Goal: Transaction & Acquisition: Register for event/course

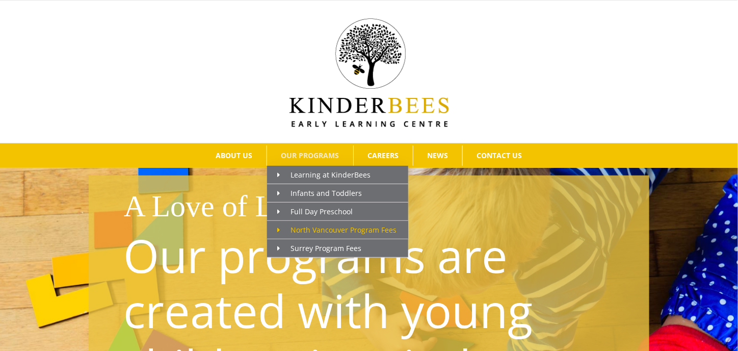
click at [306, 225] on span "North Vancouver Program Fees" at bounding box center [336, 230] width 119 height 10
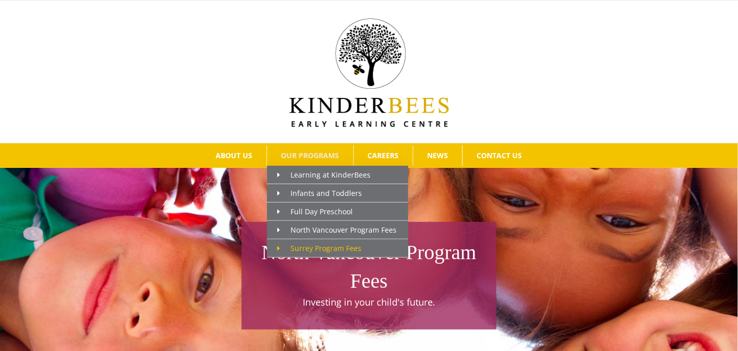
click at [303, 243] on span "Surrey Program Fees" at bounding box center [319, 248] width 84 height 10
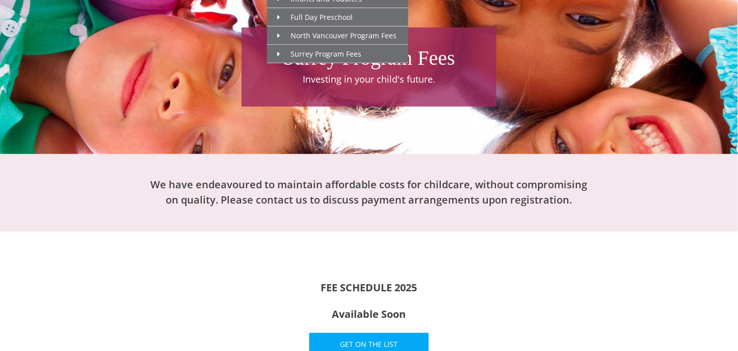
scroll to position [255, 0]
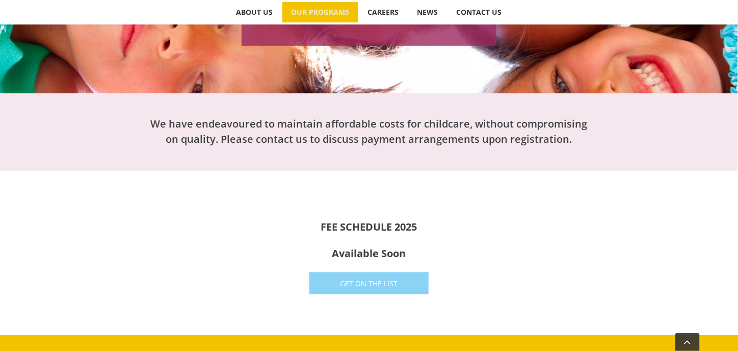
click at [375, 279] on span "Get On The List" at bounding box center [369, 283] width 58 height 9
